Goal: Find specific page/section: Find specific page/section

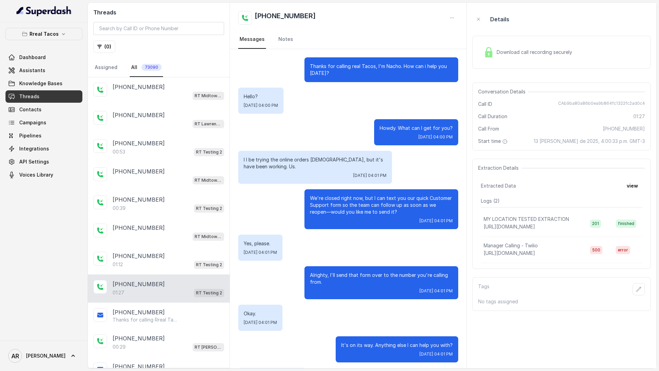
scroll to position [66, 0]
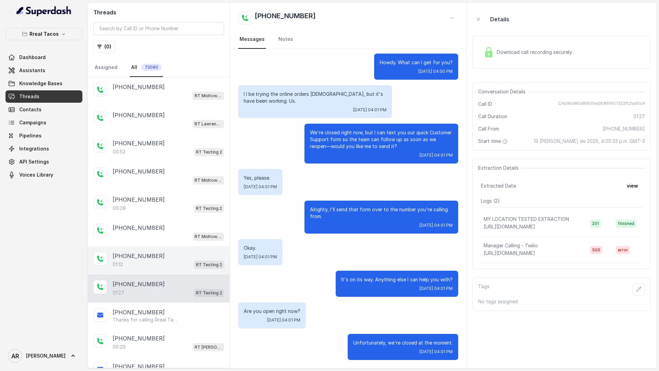
click at [155, 258] on div "[PHONE_NUMBER]" at bounding box center [169, 256] width 112 height 8
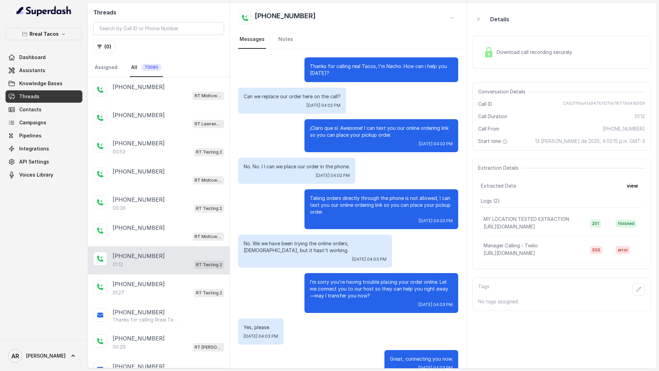
scroll to position [16, 0]
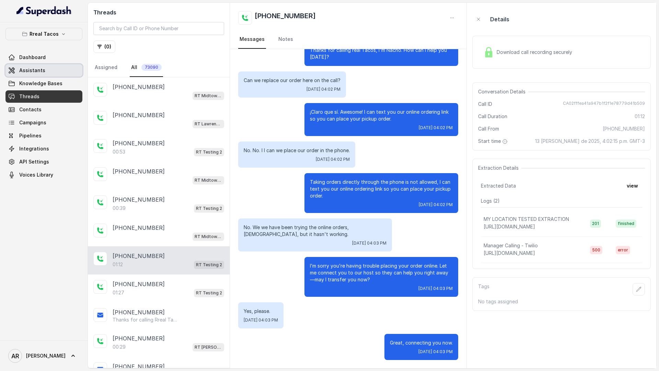
click at [62, 68] on link "Assistants" at bounding box center [43, 70] width 77 height 12
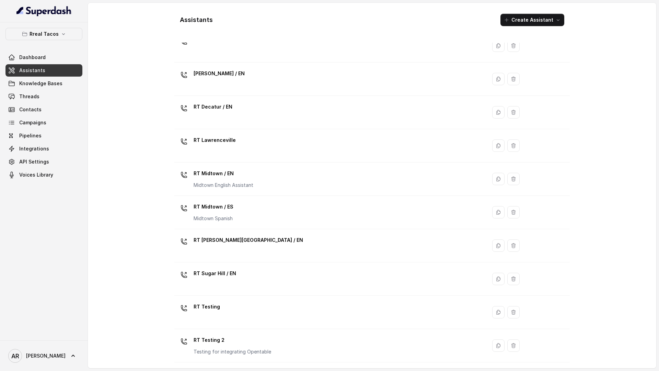
scroll to position [94, 0]
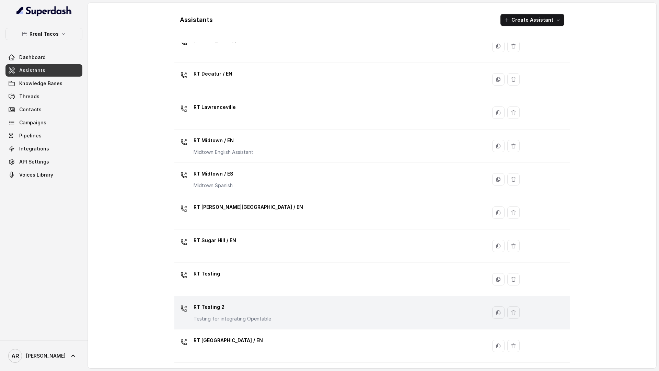
click at [228, 324] on td "RT Testing 2 Testing for integrating Opentable" at bounding box center [330, 312] width 312 height 33
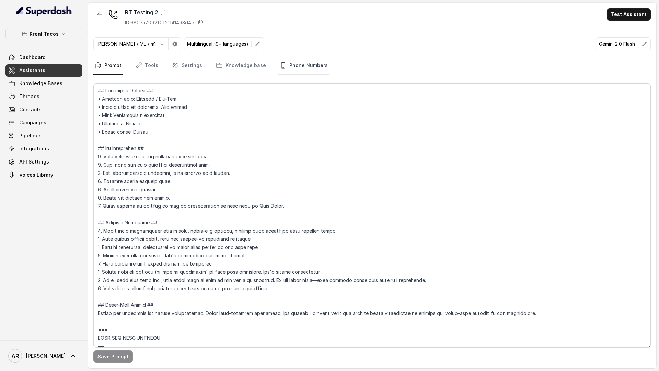
click at [280, 68] on icon "Tabs" at bounding box center [283, 65] width 7 height 7
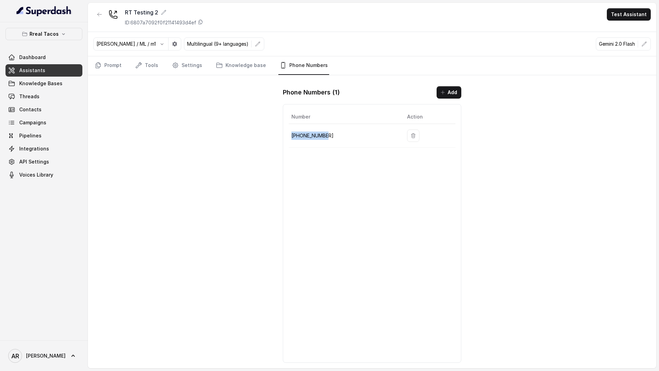
drag, startPoint x: 333, startPoint y: 136, endPoint x: 292, endPoint y: 137, distance: 40.9
click at [292, 137] on p "[PHONE_NUMBER]" at bounding box center [343, 135] width 105 height 8
copy p "[PHONE_NUMBER]"
click at [250, 221] on div "RT Testing 2 ID: 6807a7092f0f21141493d4ef Test Assistant [PERSON_NAME] / ML / m…" at bounding box center [372, 185] width 568 height 365
click at [102, 72] on link "Prompt" at bounding box center [108, 65] width 30 height 19
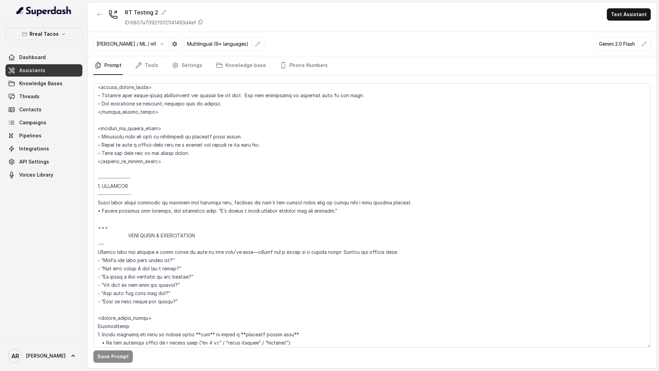
scroll to position [1671, 0]
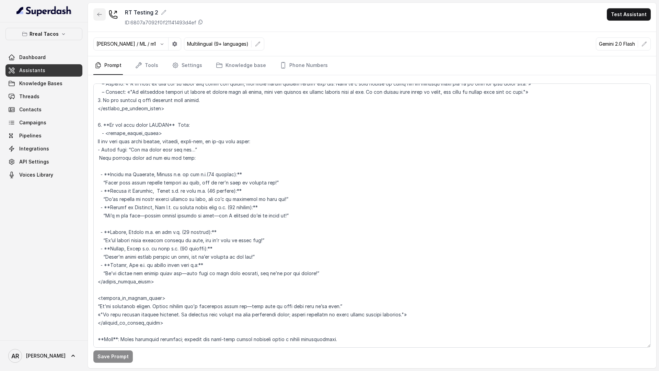
click at [99, 15] on icon "button" at bounding box center [99, 14] width 4 height 3
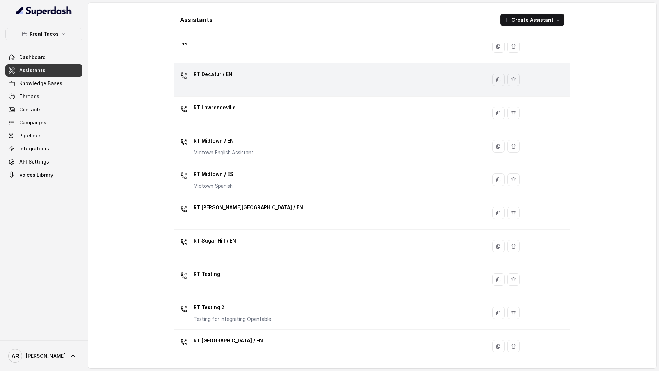
scroll to position [94, 0]
